Goal: Task Accomplishment & Management: Complete application form

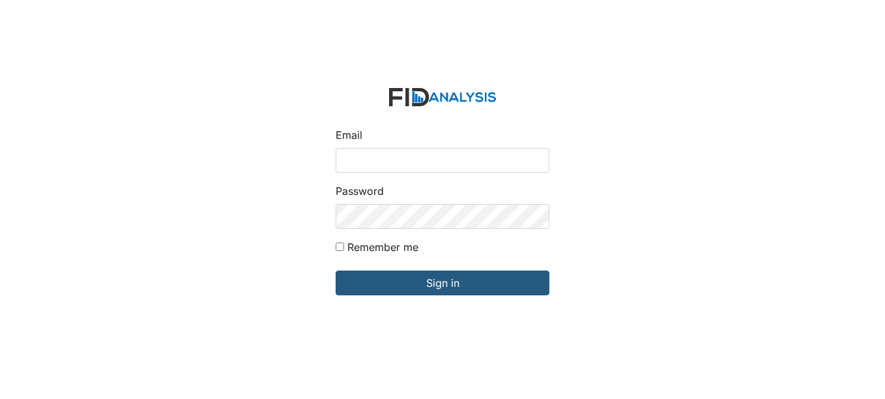
click at [384, 158] on input "Email" at bounding box center [443, 160] width 214 height 25
type input "[EMAIL_ADDRESS][DOMAIN_NAME]"
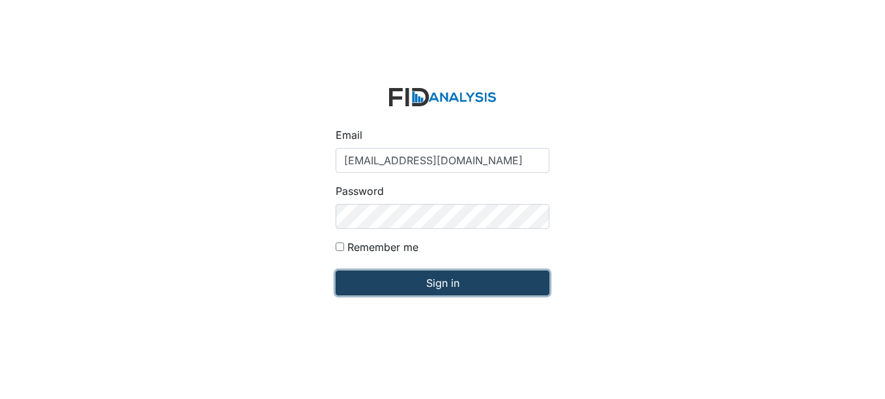
click at [444, 281] on input "Sign in" at bounding box center [443, 282] width 214 height 25
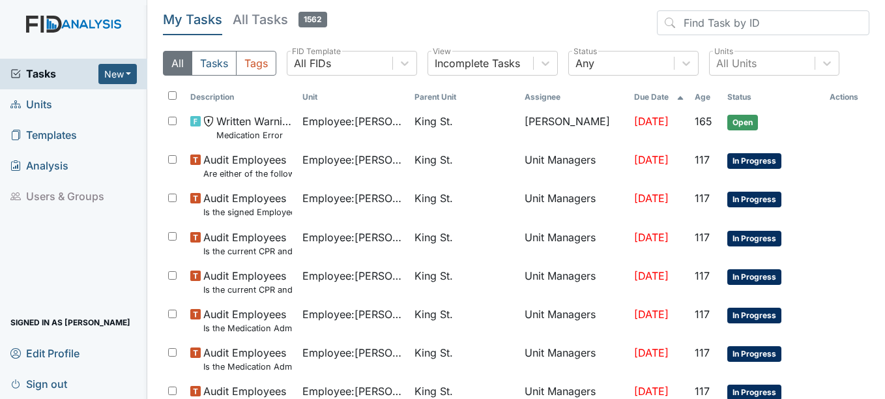
click at [35, 103] on span "Units" at bounding box center [31, 105] width 42 height 20
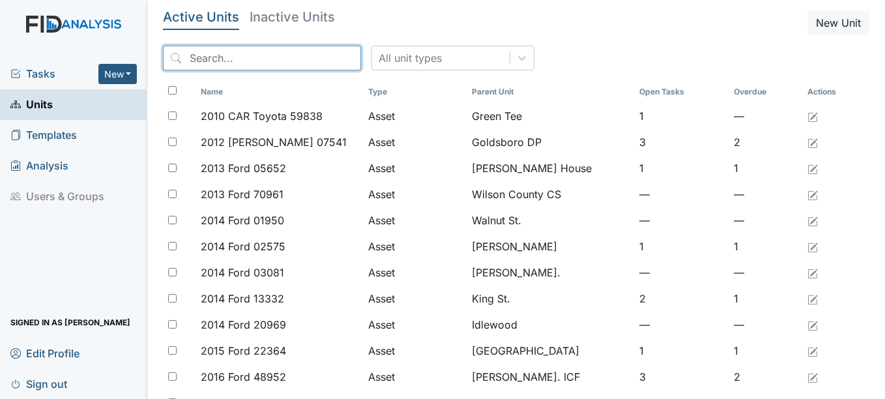
click at [212, 54] on input "search" at bounding box center [262, 58] width 198 height 25
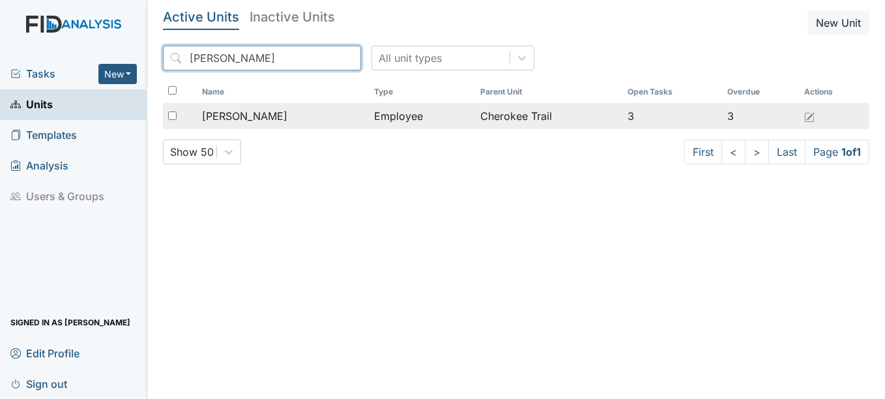
type input "candice"
click at [282, 115] on span "[PERSON_NAME]" at bounding box center [244, 116] width 85 height 16
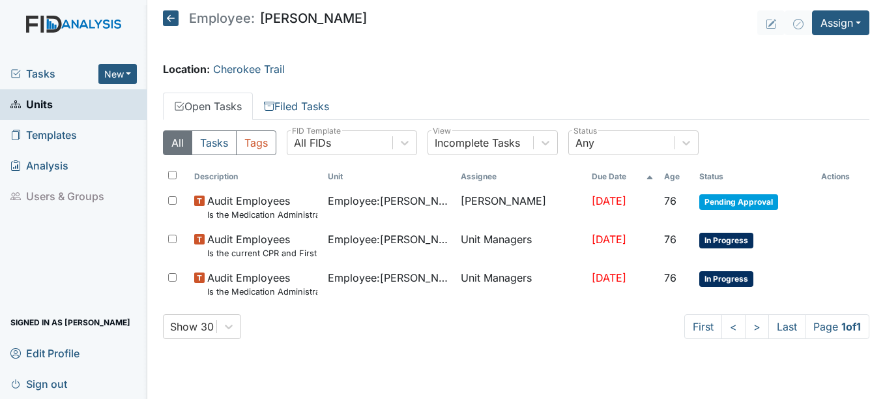
click at [44, 103] on span "Units" at bounding box center [31, 105] width 42 height 20
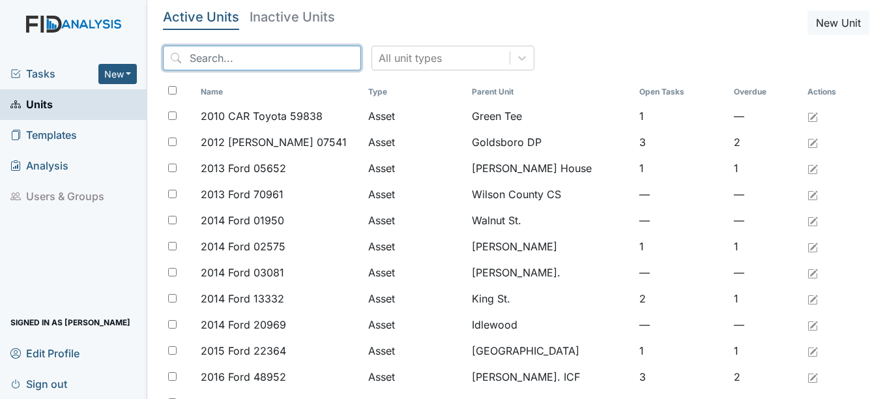
click at [218, 60] on input "search" at bounding box center [262, 58] width 198 height 25
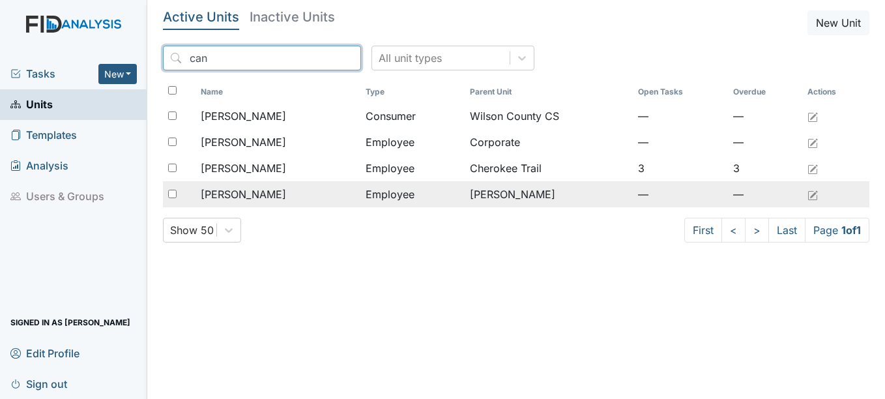
type input "can"
click at [275, 192] on span "[PERSON_NAME]" at bounding box center [243, 194] width 85 height 16
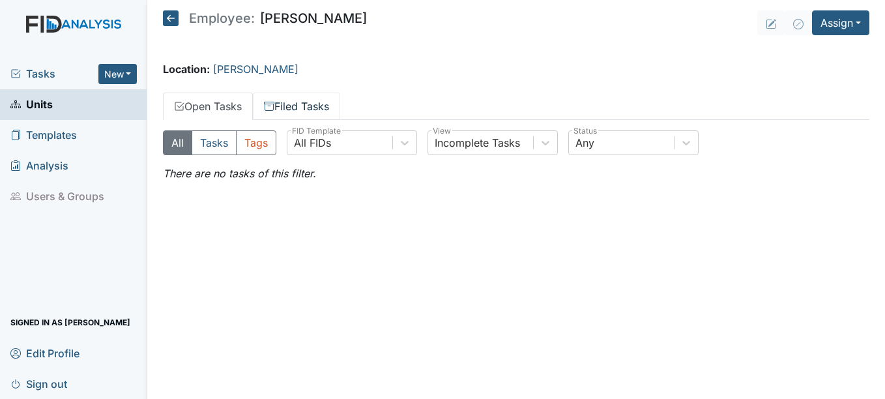
click at [324, 104] on link "Filed Tasks" at bounding box center [296, 106] width 87 height 27
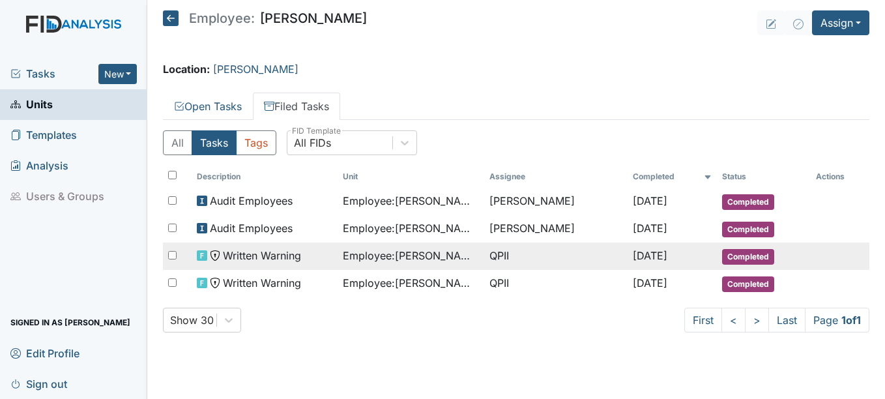
click at [749, 251] on span "Completed" at bounding box center [748, 257] width 52 height 16
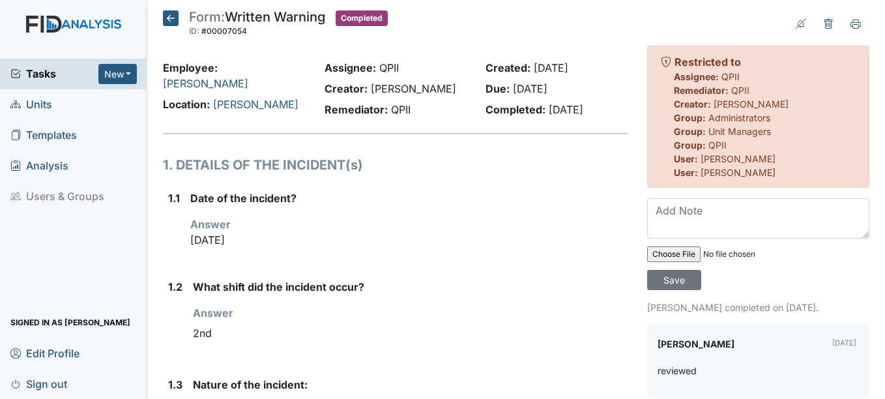
click at [173, 18] on icon at bounding box center [171, 18] width 16 height 16
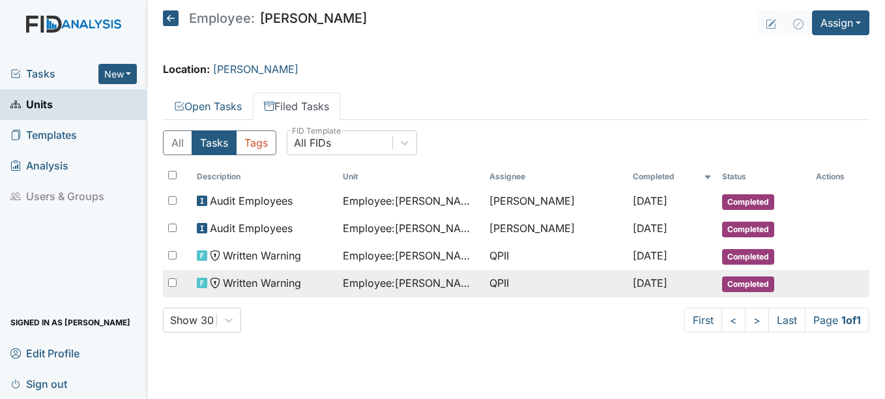
click at [656, 279] on span "[DATE]" at bounding box center [650, 282] width 35 height 13
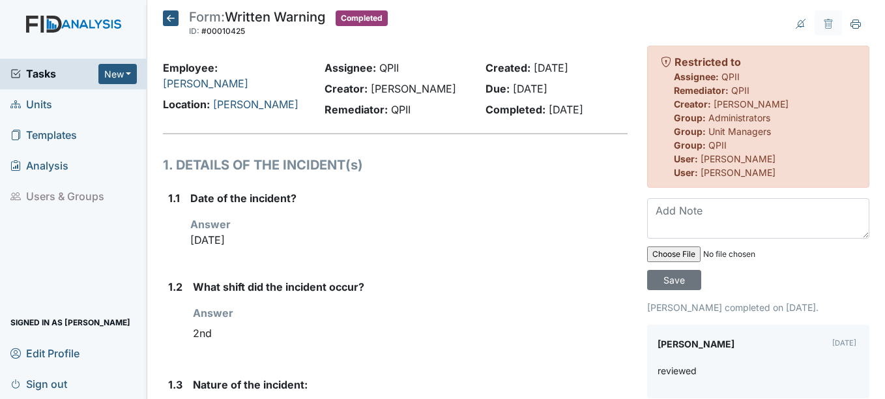
click at [33, 104] on span "Units" at bounding box center [31, 105] width 42 height 20
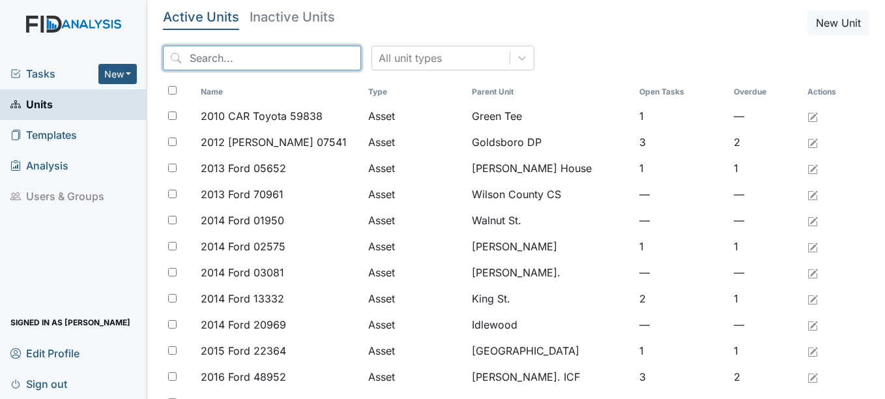
click at [213, 55] on input "search" at bounding box center [262, 58] width 198 height 25
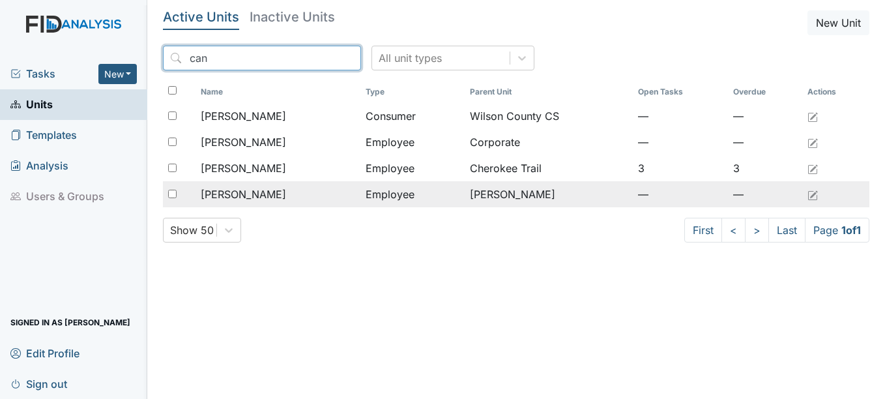
type input "can"
click at [269, 194] on span "Shaw, Candance" at bounding box center [243, 194] width 85 height 16
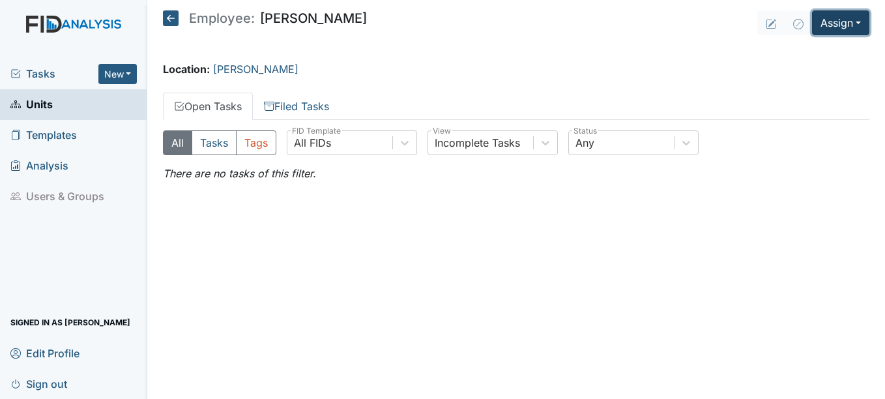
click at [861, 23] on button "Assign" at bounding box center [840, 22] width 57 height 25
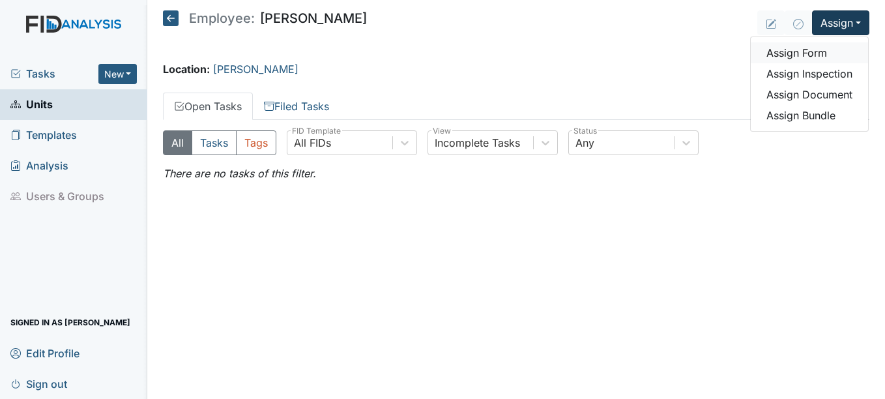
click at [807, 51] on link "Assign Form" at bounding box center [809, 52] width 117 height 21
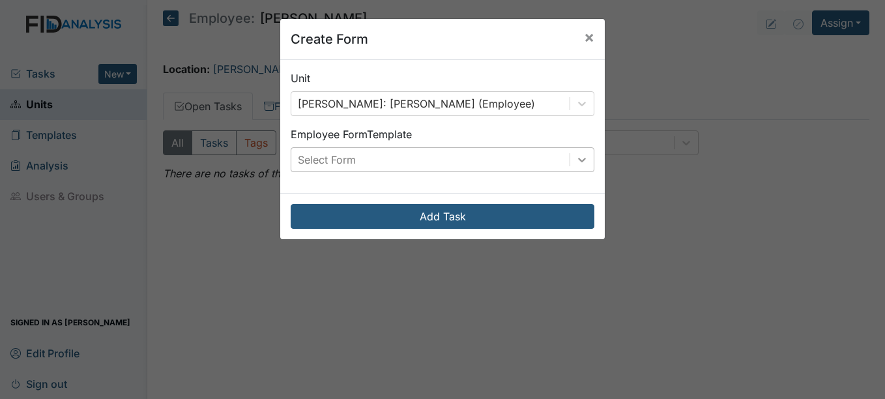
click at [578, 160] on icon at bounding box center [582, 160] width 8 height 5
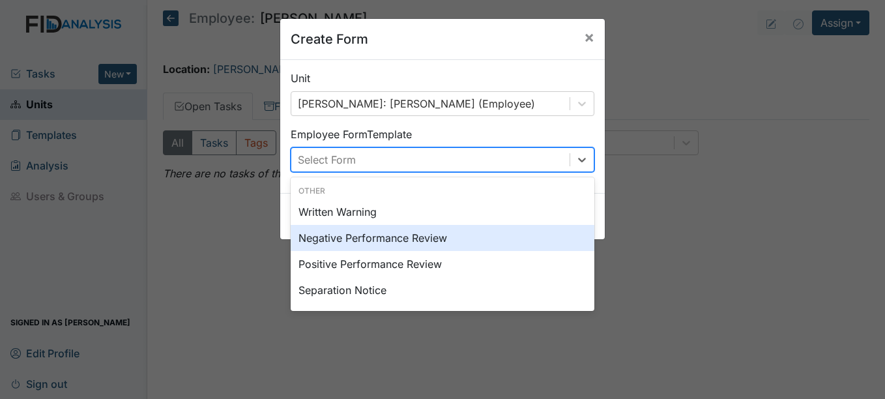
click at [421, 235] on div "Negative Performance Review" at bounding box center [443, 238] width 304 height 26
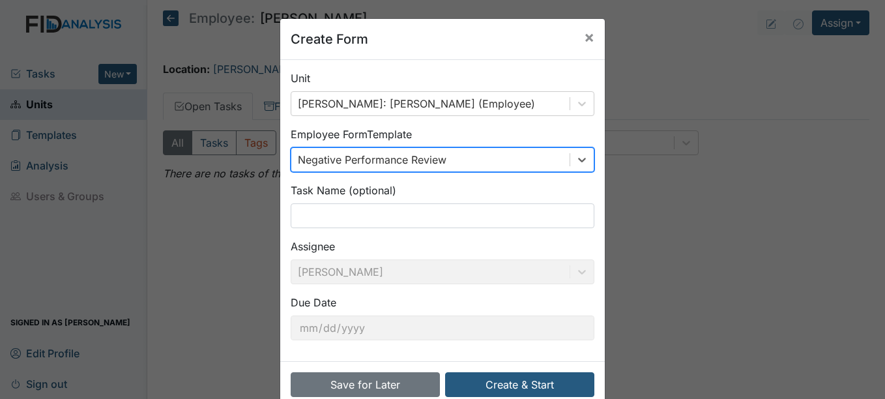
scroll to position [27, 0]
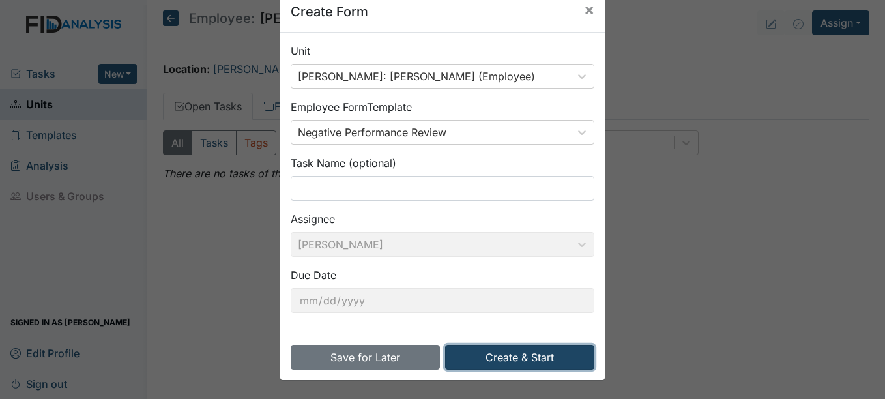
click at [524, 355] on button "Create & Start" at bounding box center [519, 357] width 149 height 25
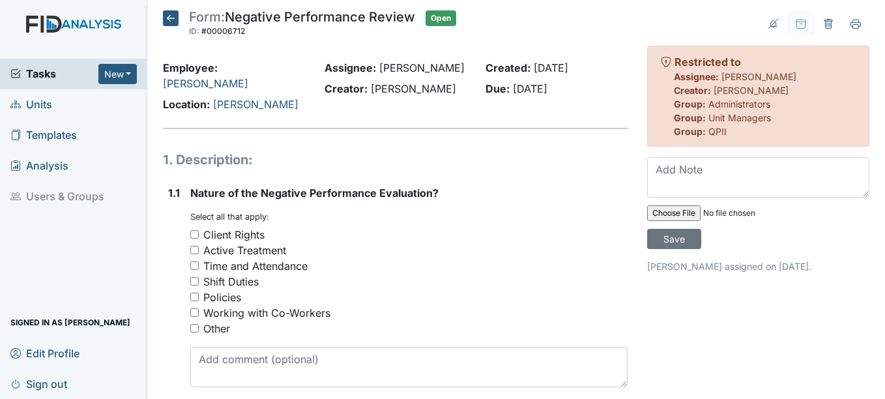
click at [194, 261] on input "Time and Attendance" at bounding box center [194, 265] width 8 height 8
checkbox input "true"
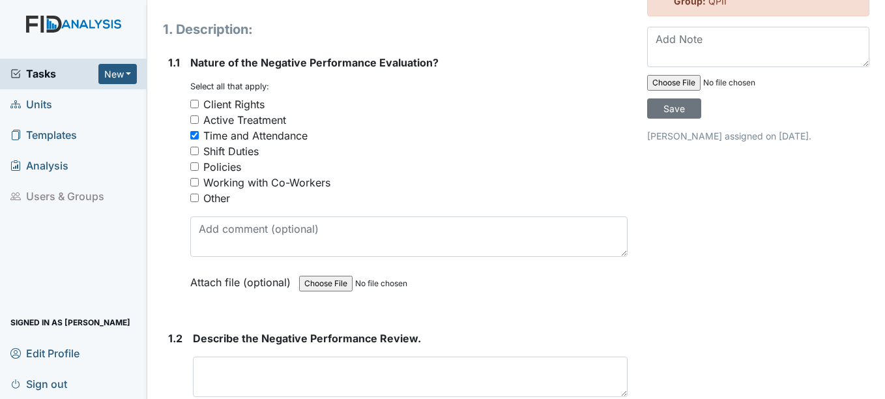
scroll to position [196, 0]
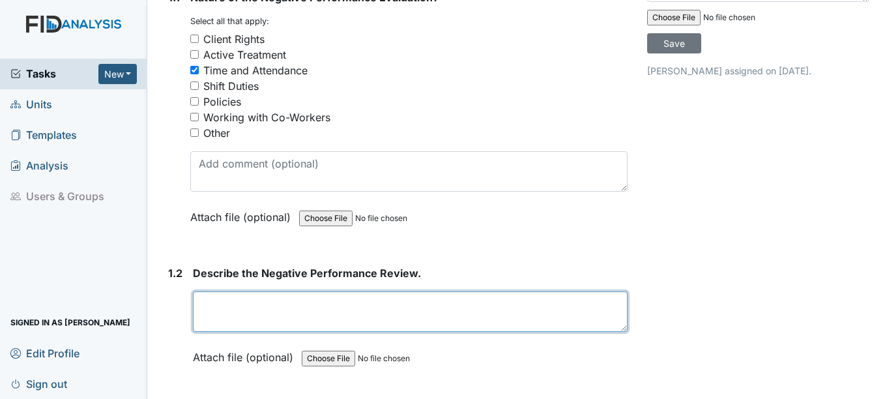
click at [212, 291] on textarea at bounding box center [410, 311] width 434 height 40
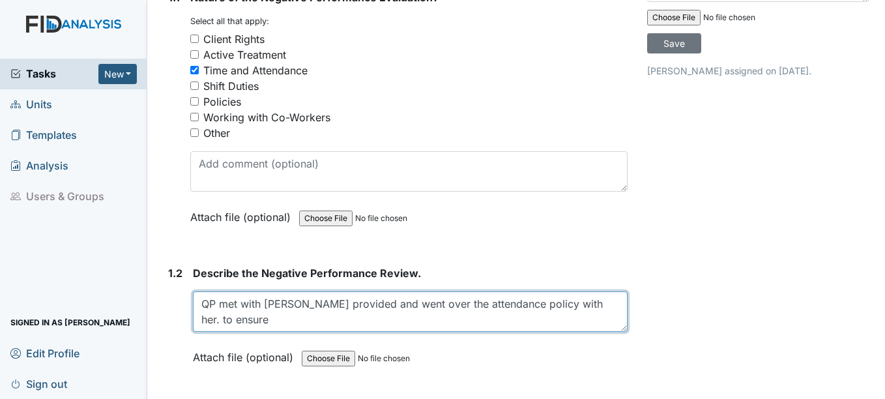
click at [608, 291] on textarea "QP met with Candance provided and went over the attendance policy with her. to …" at bounding box center [410, 311] width 434 height 40
click at [255, 301] on textarea "QP met with Candance provided and went over the attendance policy with her. To …" at bounding box center [410, 311] width 434 height 40
click at [314, 304] on textarea "QP met with Candance provided and went over the attendance policy with her. To …" at bounding box center [410, 311] width 434 height 40
click at [383, 302] on textarea "QP met with Candance provided and went over the attendance policy with her. To …" at bounding box center [410, 311] width 434 height 40
click at [455, 304] on textarea "QP met with Candance provided and went over the attendance policy with her. To …" at bounding box center [410, 311] width 434 height 40
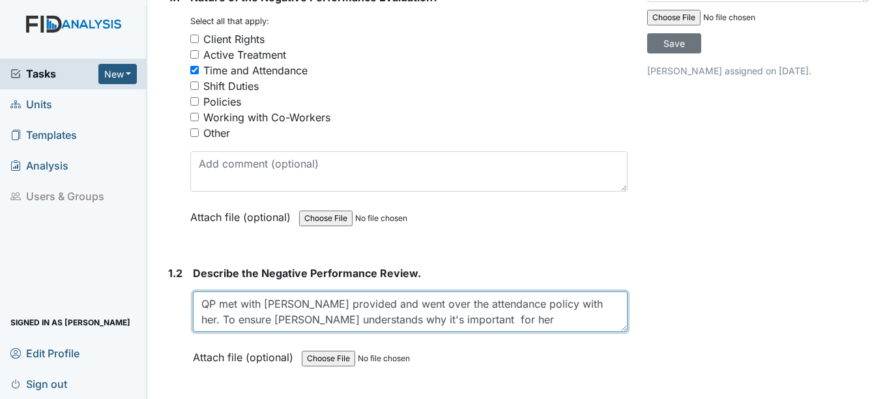
click at [422, 303] on textarea "QP met with Candance provided and went over the attendance policy with her. To …" at bounding box center [410, 311] width 434 height 40
click at [489, 304] on textarea "QP met with Candance provided and went over the attendance policy with her. To …" at bounding box center [410, 311] width 434 height 40
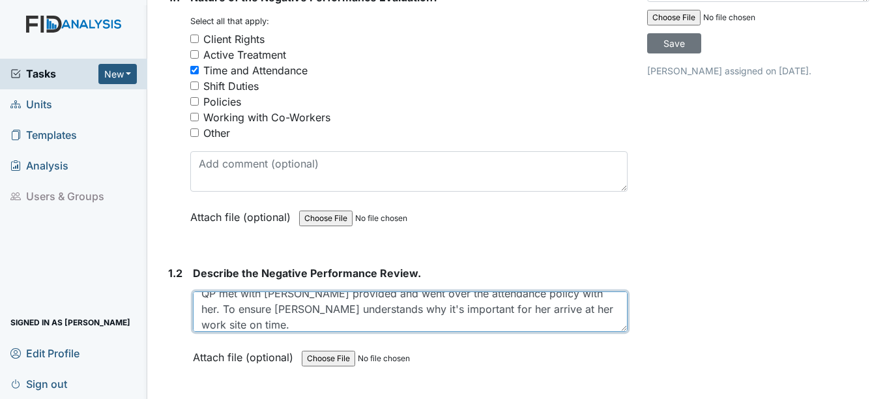
click at [495, 291] on textarea "QP met with Candance provided and went over the attendance policy with her. To …" at bounding box center [410, 311] width 434 height 40
click at [269, 310] on textarea "QP met with Candance provided and went over the attendance policy with her. To …" at bounding box center [410, 311] width 434 height 40
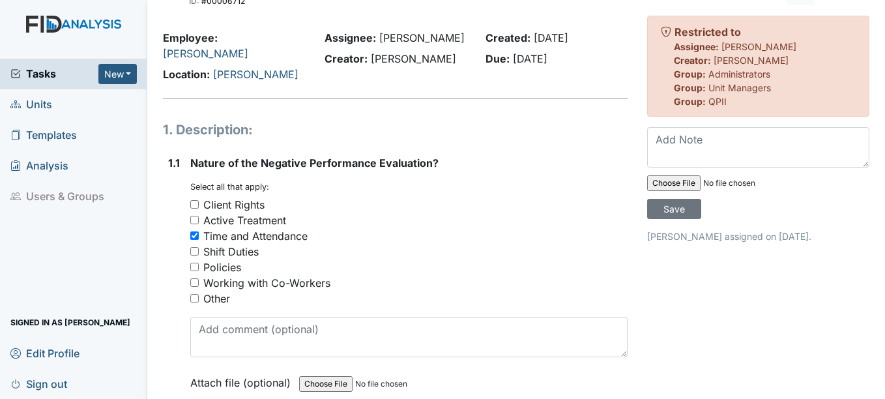
scroll to position [0, 0]
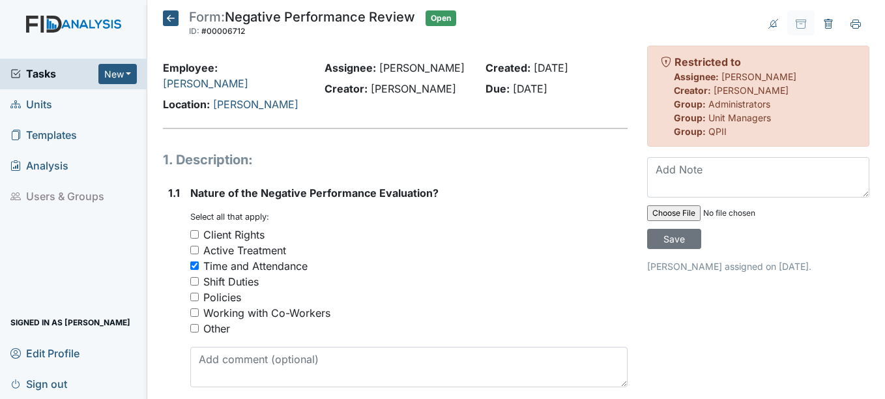
type textarea "QP met with Candance provided and went over the attendance policy with her. To …"
click at [33, 105] on span "Units" at bounding box center [31, 105] width 42 height 20
